Goal: Transaction & Acquisition: Book appointment/travel/reservation

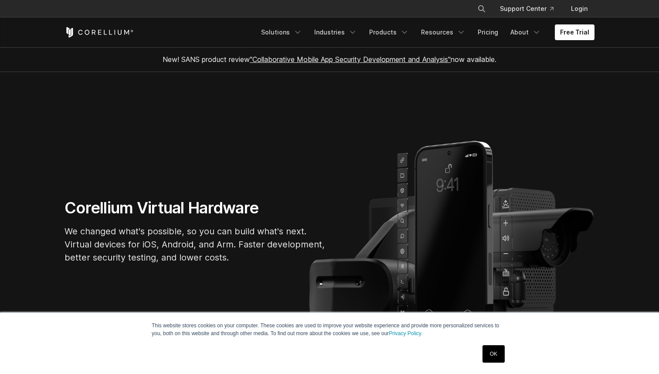
click at [570, 34] on link "Free Trial" at bounding box center [575, 32] width 40 height 16
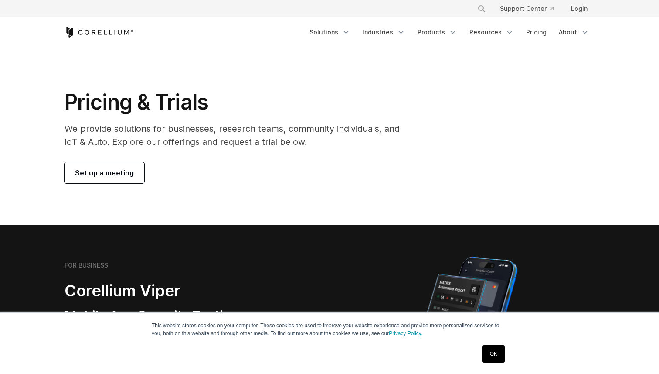
click at [123, 174] on span "Set up a meeting" at bounding box center [104, 172] width 59 height 10
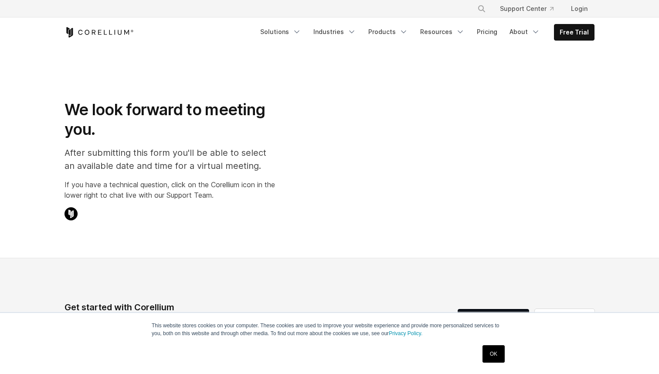
select select "**"
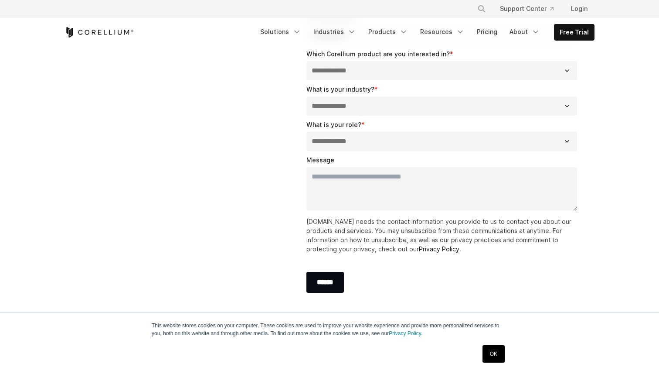
scroll to position [158, 0]
